Goal: Information Seeking & Learning: Learn about a topic

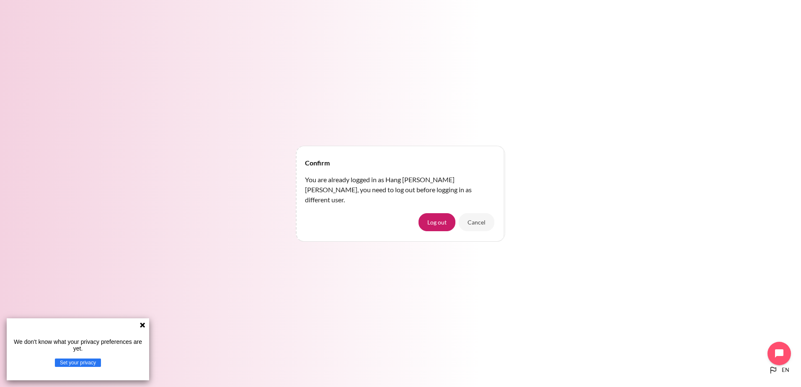
click at [143, 326] on icon at bounding box center [142, 325] width 5 height 5
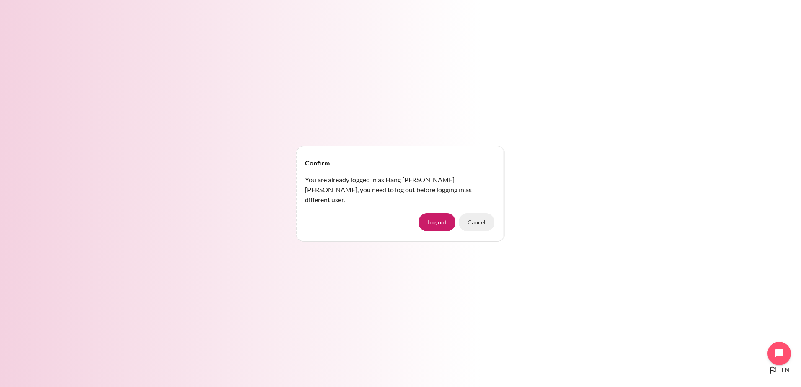
click at [478, 218] on button "Cancel" at bounding box center [477, 222] width 36 height 18
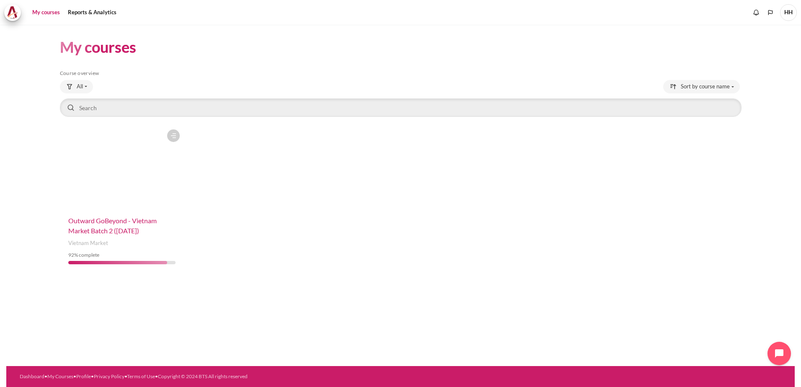
click at [129, 219] on span "Outward GoBeyond - Vietnam Market Batch 2 ([DATE])" at bounding box center [112, 226] width 88 height 18
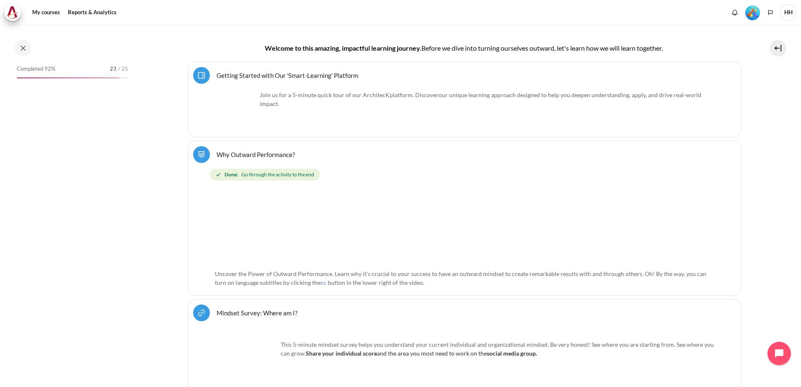
scroll to position [275, 0]
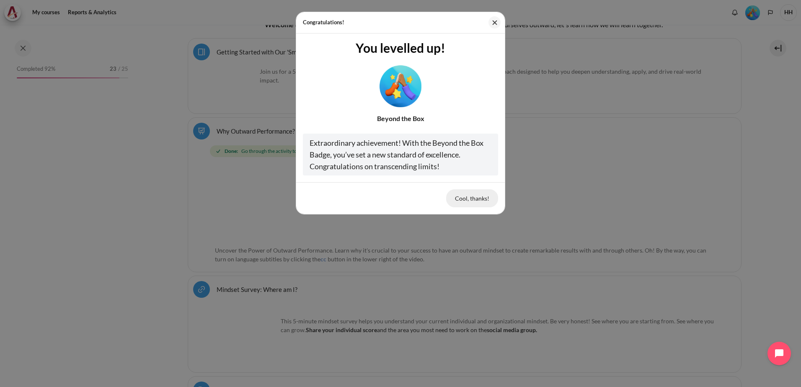
click at [466, 194] on button "Cool, thanks!" at bounding box center [472, 198] width 52 height 18
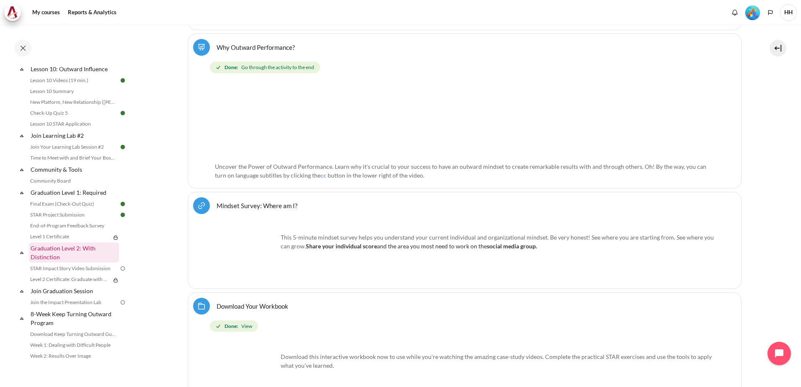
scroll to position [890, 0]
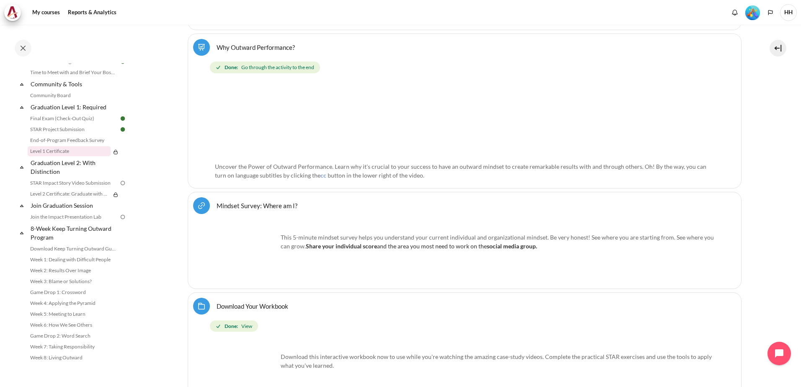
click at [63, 150] on link "Level 1 Certificate" at bounding box center [69, 151] width 83 height 10
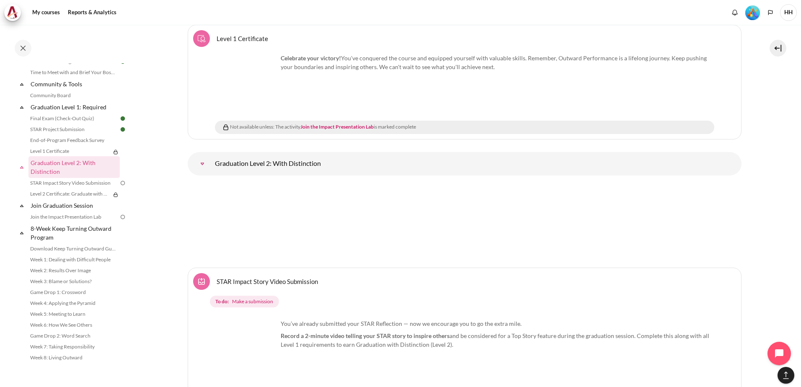
scroll to position [10882, 0]
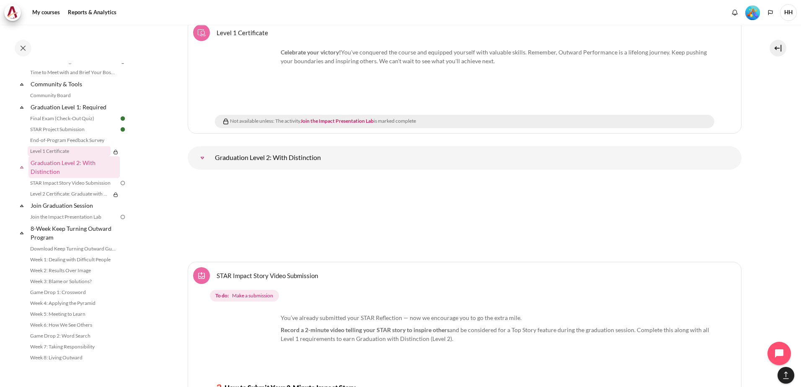
click at [70, 150] on link "Level 1 Certificate" at bounding box center [69, 151] width 83 height 10
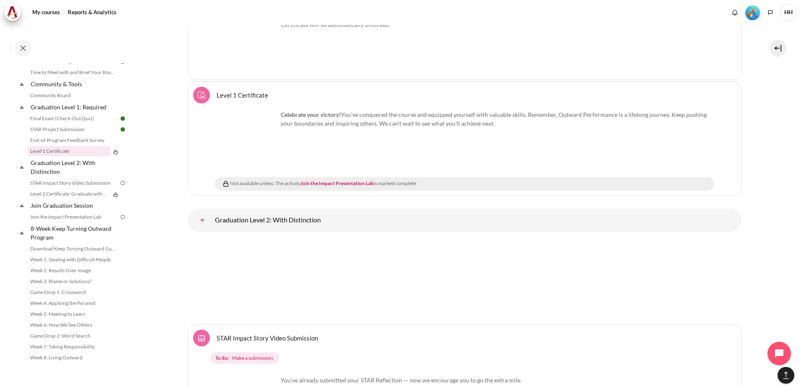
scroll to position [10798, 0]
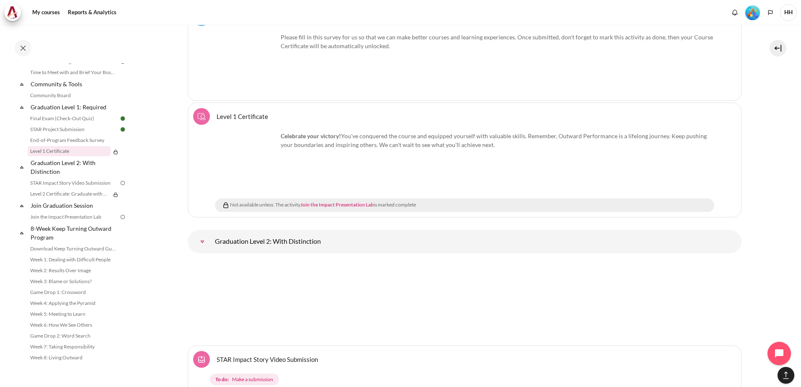
click at [329, 202] on link "Join the Impact Presentation Lab" at bounding box center [336, 205] width 73 height 6
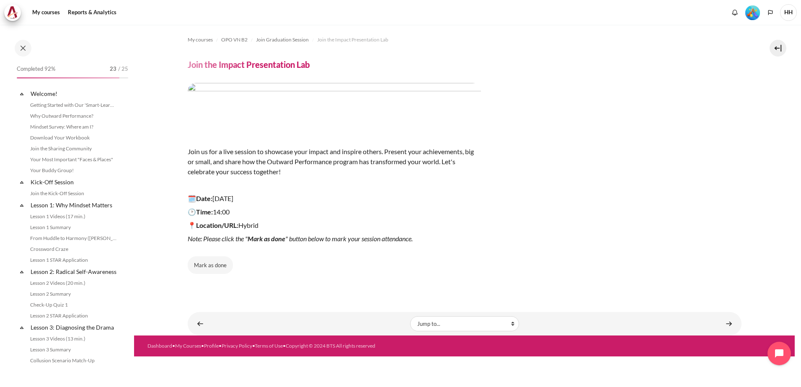
scroll to position [890, 0]
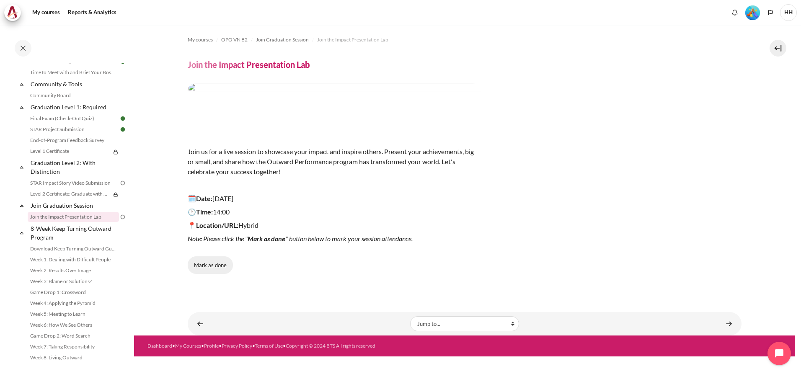
click at [213, 268] on button "Mark as done" at bounding box center [210, 265] width 45 height 18
click at [57, 150] on link "Level 1 Certificate" at bounding box center [69, 151] width 83 height 10
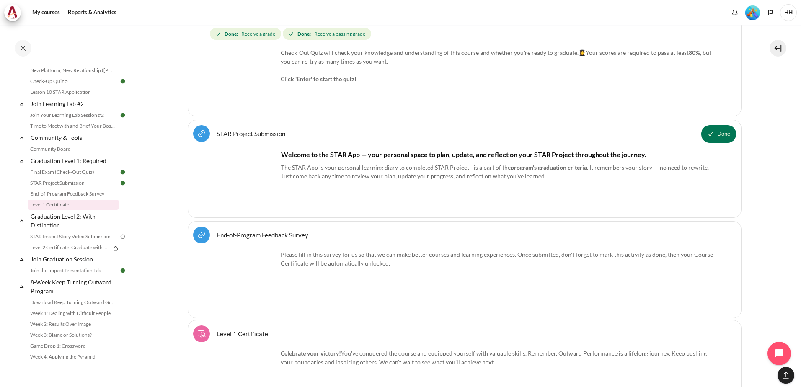
scroll to position [1236, 0]
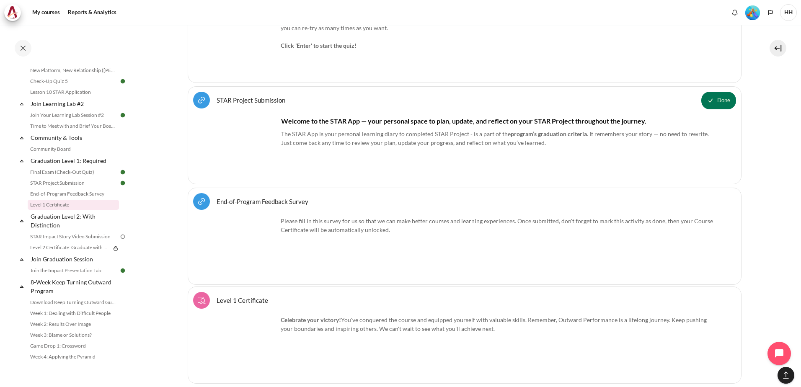
click at [259, 199] on link "End-of-Program Feedback Survey URL" at bounding box center [263, 201] width 92 height 8
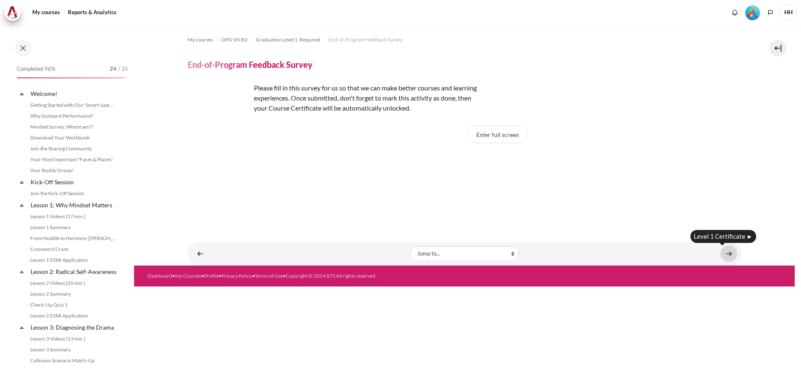
scroll to position [817, 0]
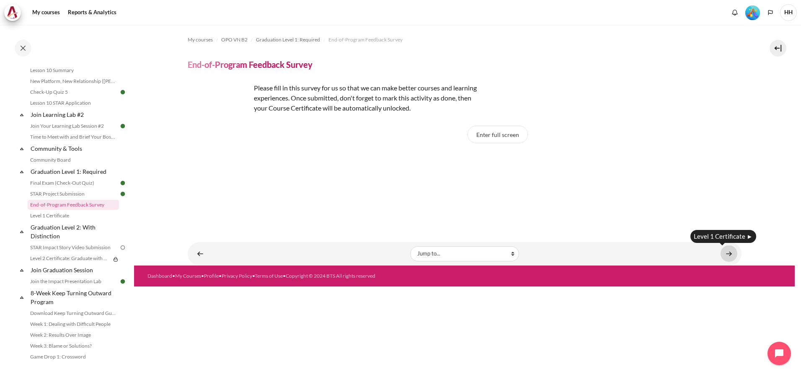
click at [727, 251] on link "Content" at bounding box center [729, 254] width 17 height 16
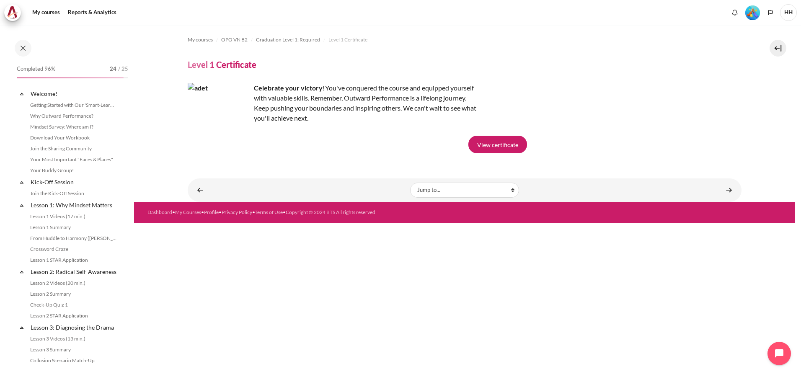
scroll to position [828, 0]
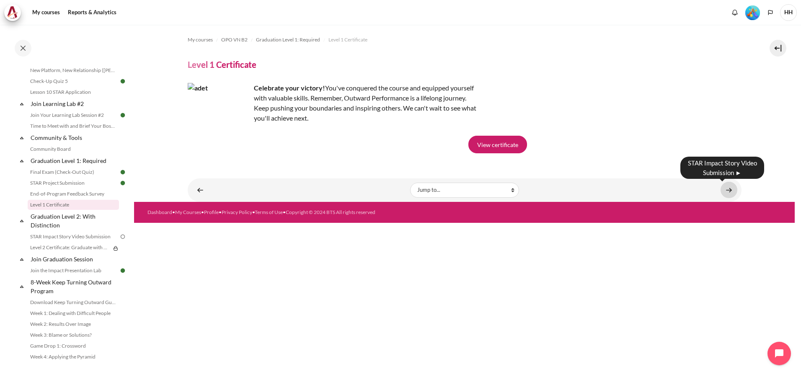
click at [726, 190] on link "Content" at bounding box center [729, 190] width 17 height 16
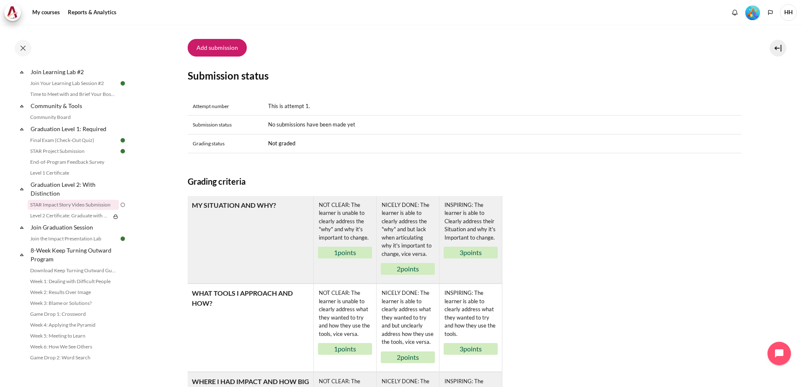
scroll to position [483, 0]
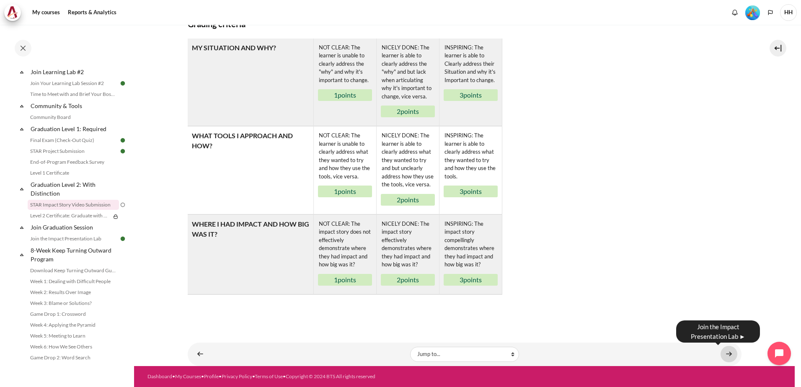
click at [724, 356] on link "Content" at bounding box center [729, 354] width 17 height 16
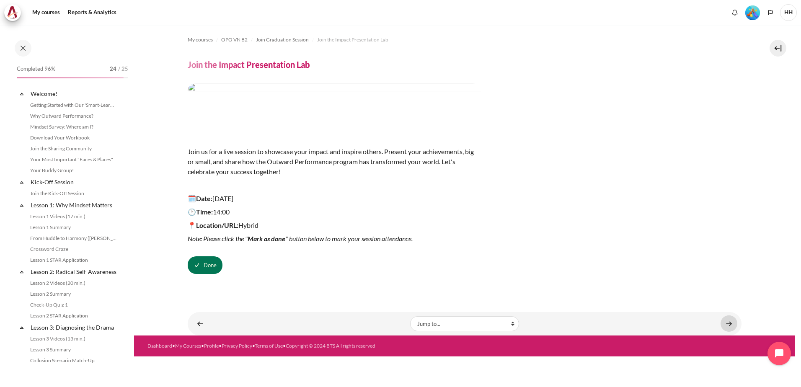
scroll to position [890, 0]
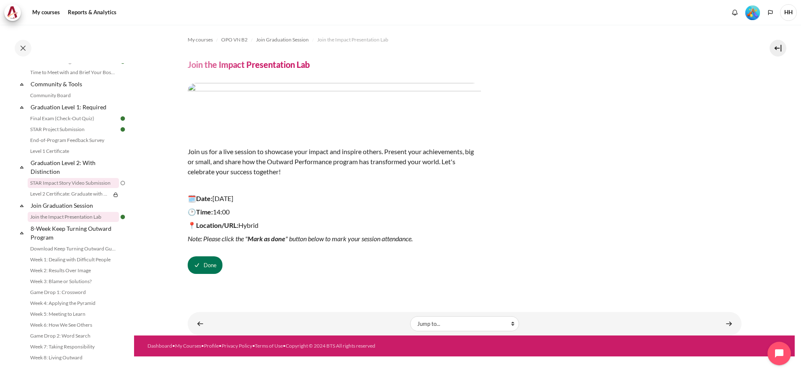
click at [57, 183] on link "STAR Impact Story Video Submission" at bounding box center [73, 183] width 91 height 10
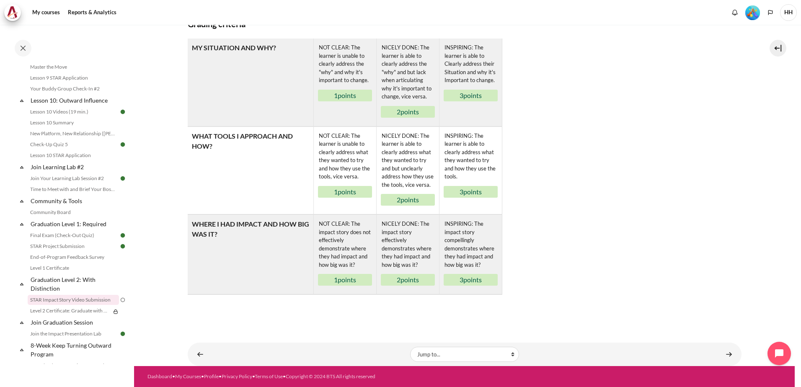
scroll to position [723, 0]
